Goal: Information Seeking & Learning: Learn about a topic

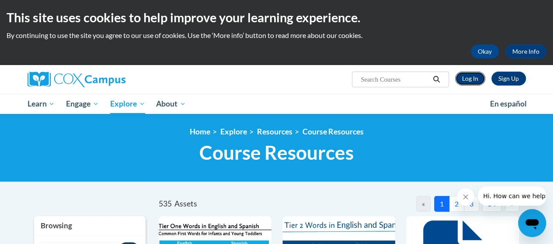
click at [469, 76] on link "Log In" at bounding box center [470, 79] width 30 height 14
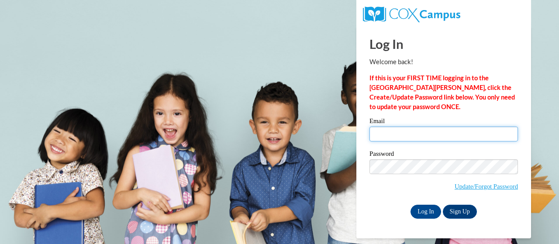
click at [414, 130] on input "Email" at bounding box center [444, 134] width 149 height 15
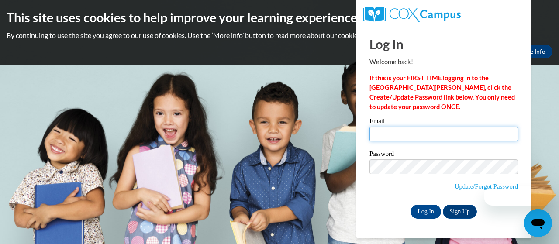
type input "briana.scott@clayton.k12.ga.us"
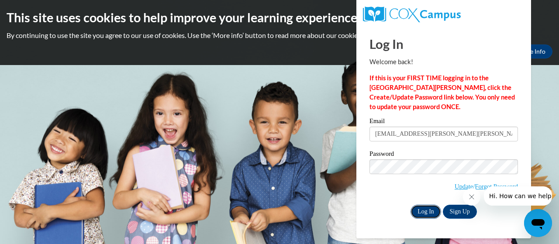
click at [429, 207] on input "Log In" at bounding box center [426, 212] width 31 height 14
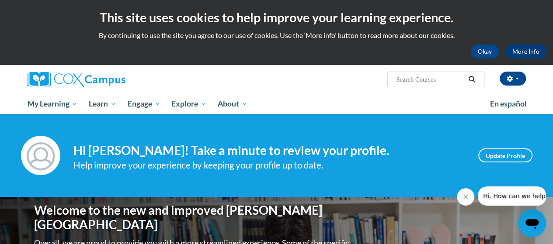
click at [408, 79] on input "Search..." at bounding box center [430, 79] width 70 height 10
type input "O"
type input "coaching tool oral language"
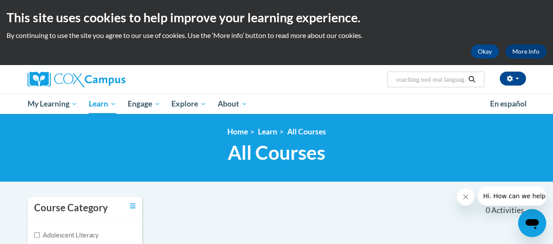
click at [434, 79] on input "coaching tool oral language" at bounding box center [430, 79] width 70 height 10
type input "oral languag"
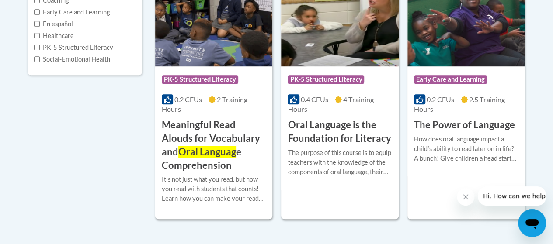
scroll to position [246, 0]
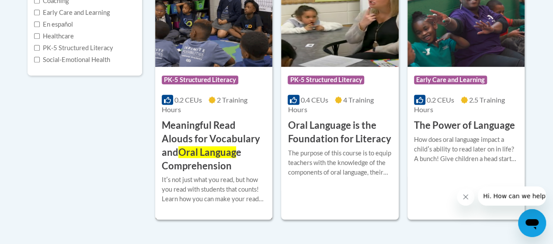
click at [212, 133] on h3 "Meaningful Read Alouds for Vocabulary and Oral Languag e Comprehension" at bounding box center [214, 146] width 104 height 54
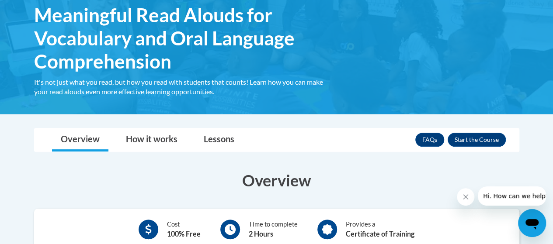
scroll to position [146, 0]
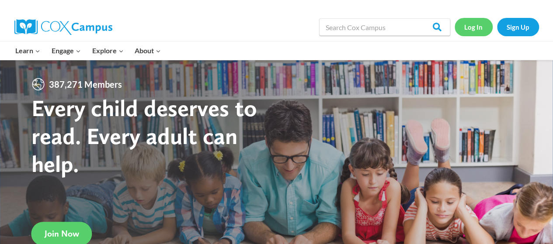
click at [475, 28] on link "Log In" at bounding box center [473, 27] width 38 height 18
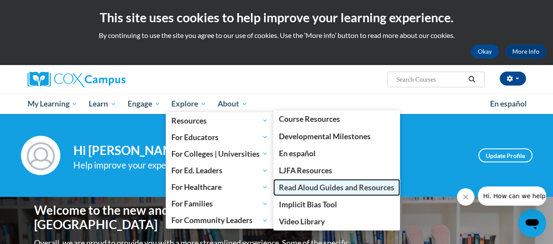
click at [299, 187] on span "Read Aloud Guides and Resources" at bounding box center [336, 187] width 115 height 9
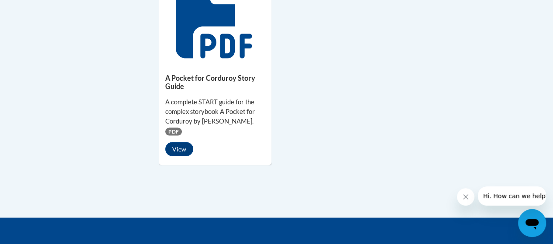
scroll to position [858, 0]
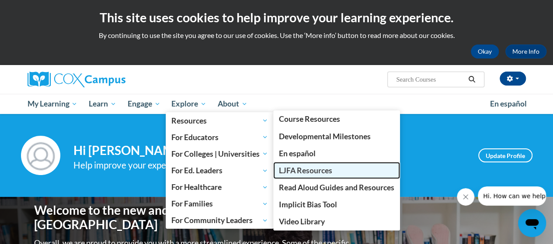
click at [292, 169] on span "LJFA Resources" at bounding box center [305, 170] width 53 height 9
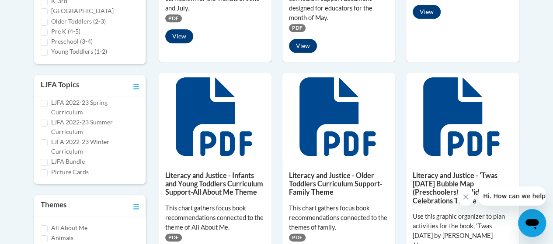
scroll to position [406, 0]
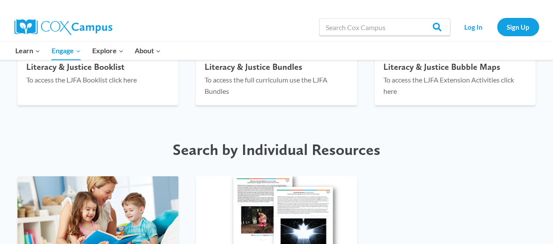
scroll to position [1083, 0]
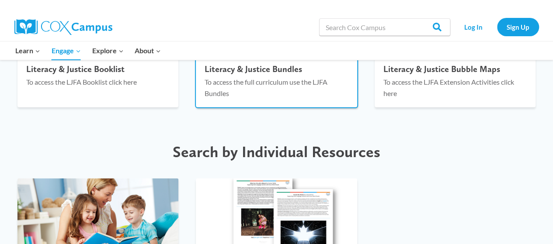
click at [203, 79] on div "Literacy & Justice Bundles To access the full curriculum use the LJFA Bundles" at bounding box center [276, 83] width 161 height 48
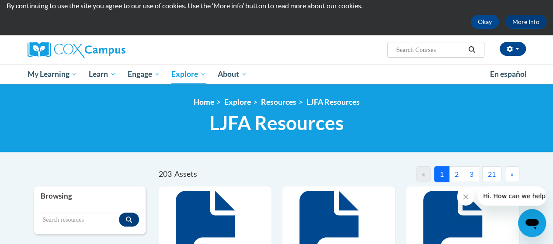
scroll to position [45, 0]
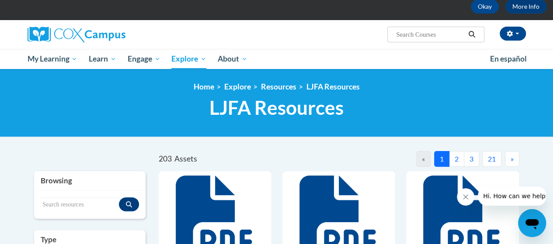
click at [455, 162] on button "2" at bounding box center [456, 159] width 15 height 16
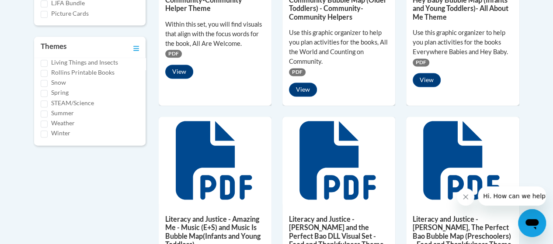
scroll to position [567, 0]
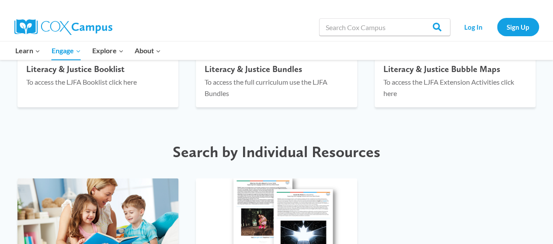
click at [24, 23] on img at bounding box center [63, 27] width 98 height 16
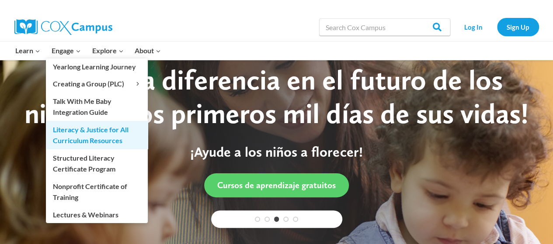
scroll to position [14, 0]
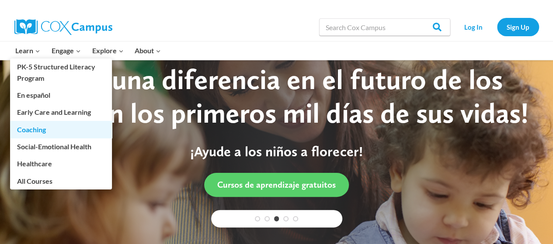
click at [47, 130] on link "Coaching" at bounding box center [61, 129] width 102 height 17
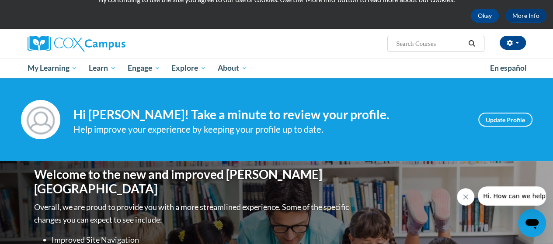
scroll to position [25, 0]
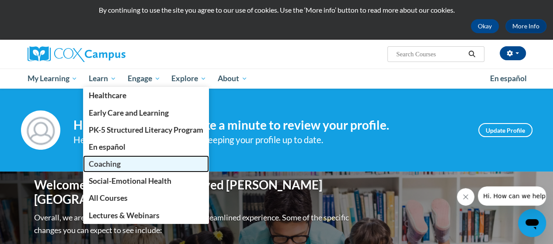
click at [104, 160] on span "Coaching" at bounding box center [105, 164] width 32 height 9
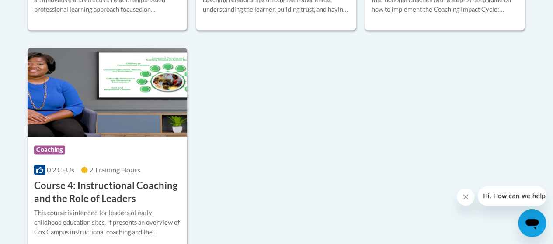
scroll to position [540, 0]
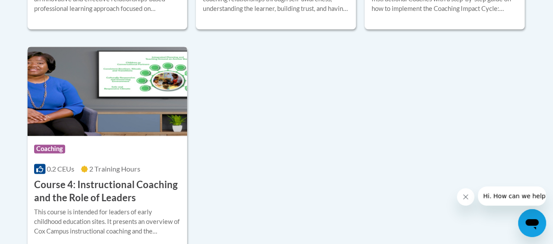
click at [108, 178] on h3 "Course 4: Instructional Coaching and the Role of Leaders" at bounding box center [107, 191] width 147 height 27
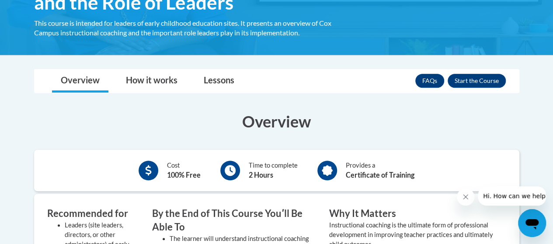
scroll to position [187, 0]
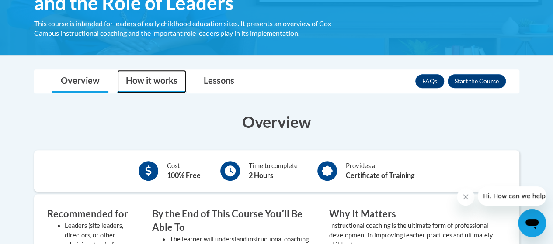
click at [147, 78] on link "How it works" at bounding box center [151, 81] width 69 height 23
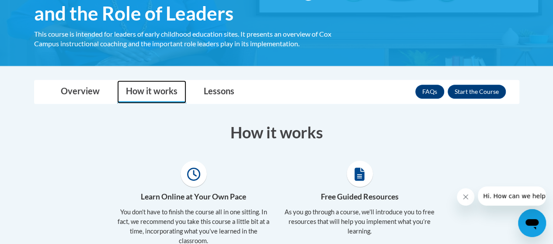
scroll to position [182, 0]
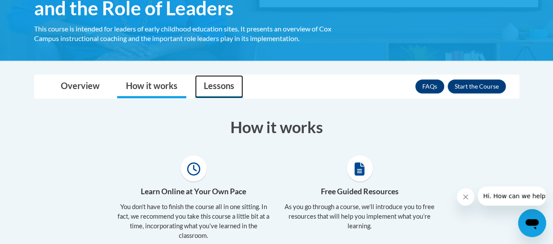
click at [215, 90] on link "Lessons" at bounding box center [219, 86] width 48 height 23
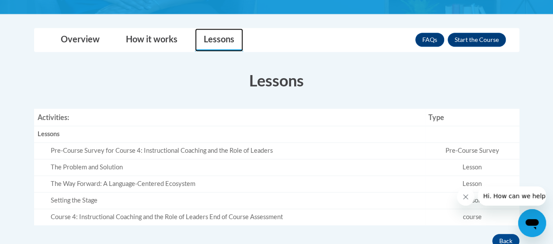
scroll to position [228, 0]
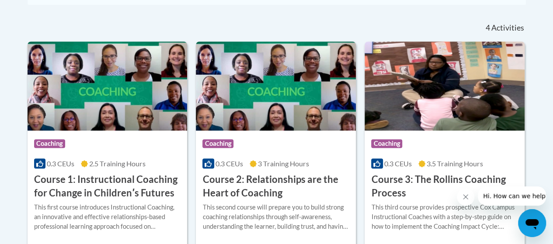
scroll to position [321, 0]
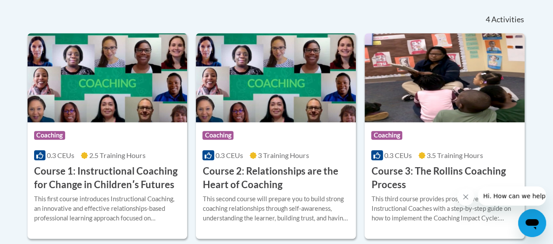
click at [430, 62] on img at bounding box center [444, 77] width 160 height 89
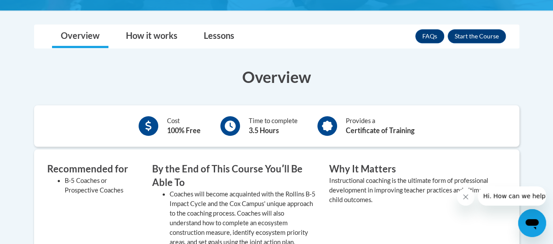
scroll to position [242, 0]
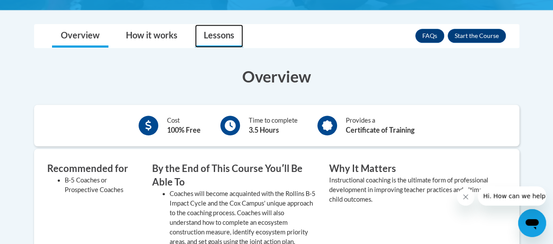
click at [234, 34] on link "Lessons" at bounding box center [219, 35] width 48 height 23
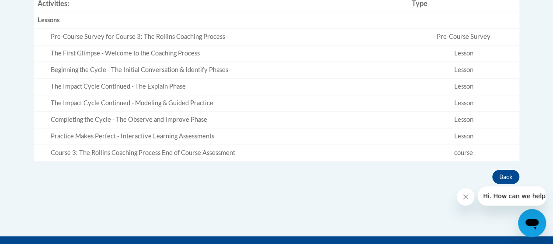
scroll to position [353, 0]
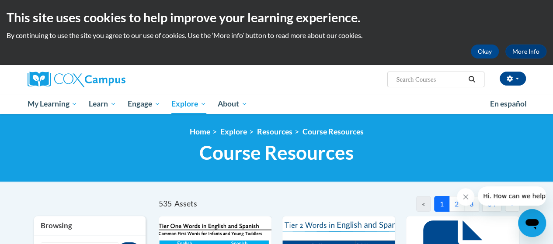
click at [455, 205] on button "2" at bounding box center [456, 204] width 15 height 16
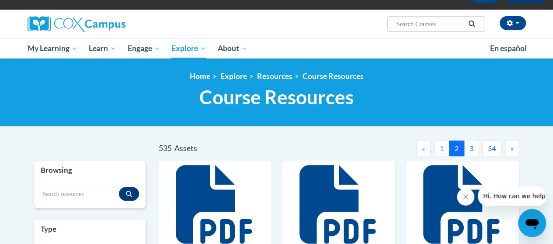
scroll to position [55, 0]
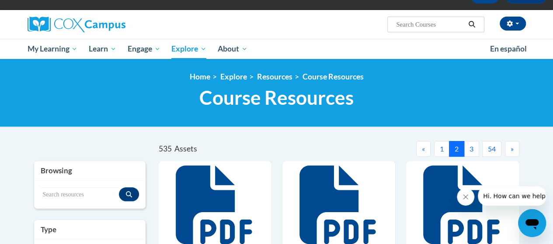
click at [469, 149] on button "3" at bounding box center [471, 149] width 15 height 16
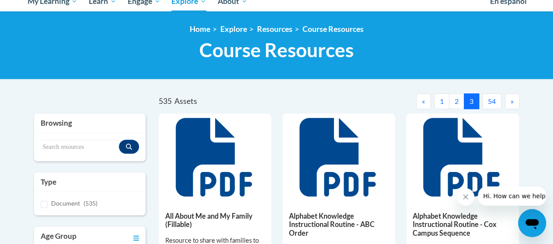
scroll to position [103, 0]
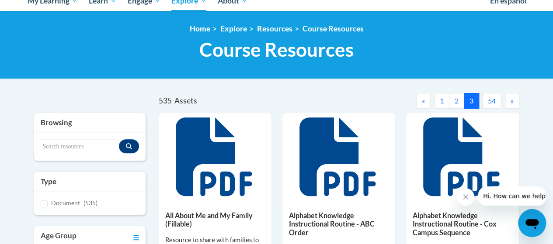
click at [509, 104] on button "»" at bounding box center [512, 101] width 14 height 16
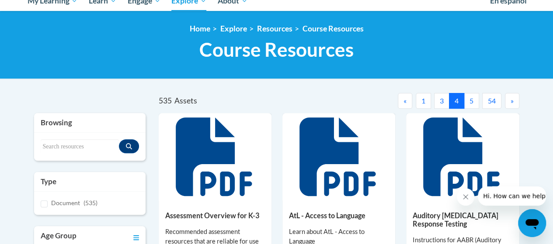
click at [509, 104] on button "»" at bounding box center [512, 101] width 14 height 16
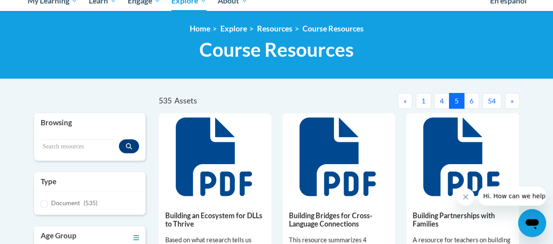
click at [509, 104] on button "»" at bounding box center [512, 101] width 14 height 16
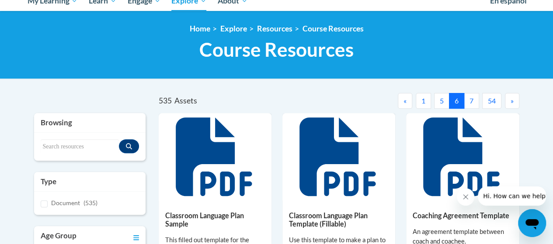
click at [400, 105] on button "«" at bounding box center [405, 101] width 14 height 16
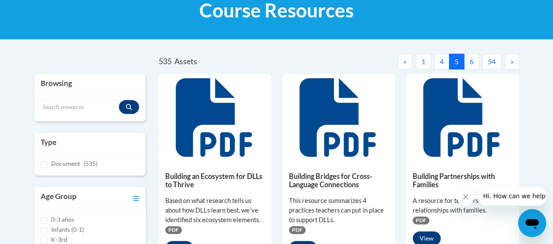
scroll to position [142, 0]
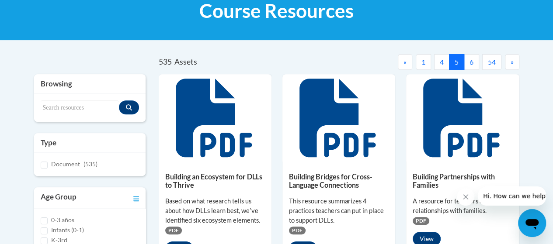
click at [472, 59] on button "6" at bounding box center [471, 62] width 15 height 16
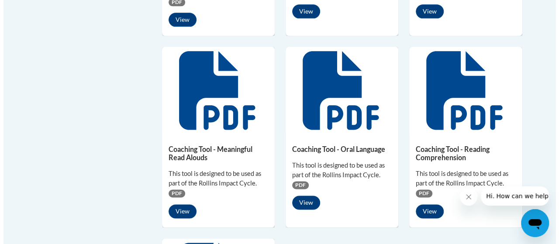
scroll to position [567, 0]
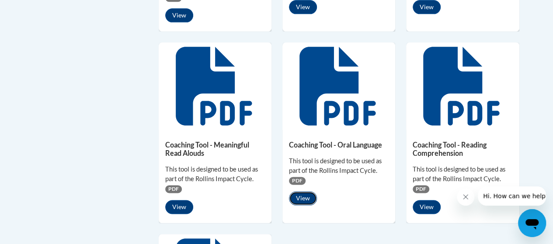
click at [304, 202] on button "View" at bounding box center [303, 198] width 28 height 14
